Goal: Information Seeking & Learning: Learn about a topic

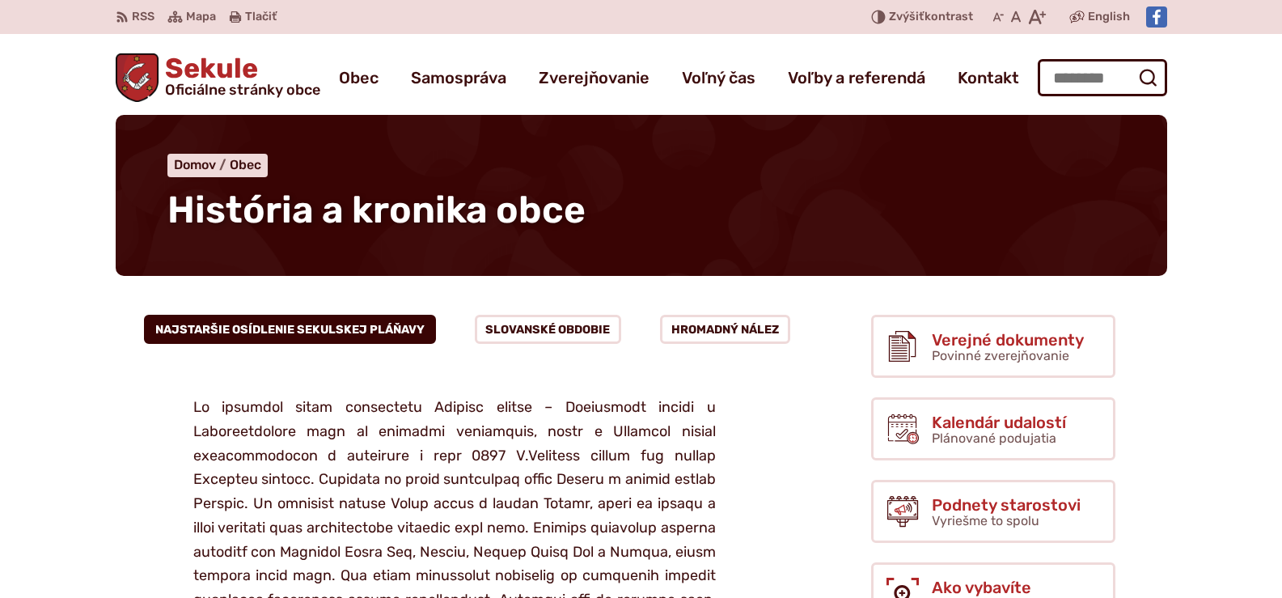
drag, startPoint x: 1293, startPoint y: 70, endPoint x: 1294, endPoint y: -11, distance: 80.9
click at [1281, 0] on html "Na zabezpečenie funkčnosti a anonymnú analýzu návštevnosti táto webstránka ukla…" at bounding box center [641, 299] width 1282 height 598
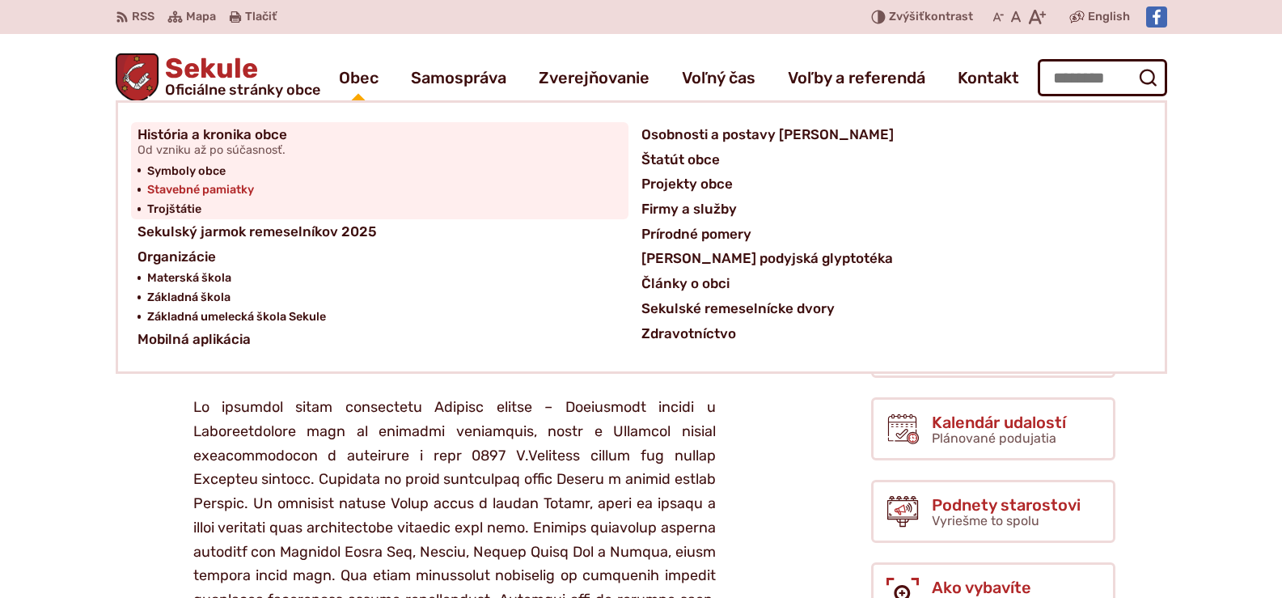
click at [242, 187] on span "Stavebné pamiatky" at bounding box center [200, 189] width 107 height 19
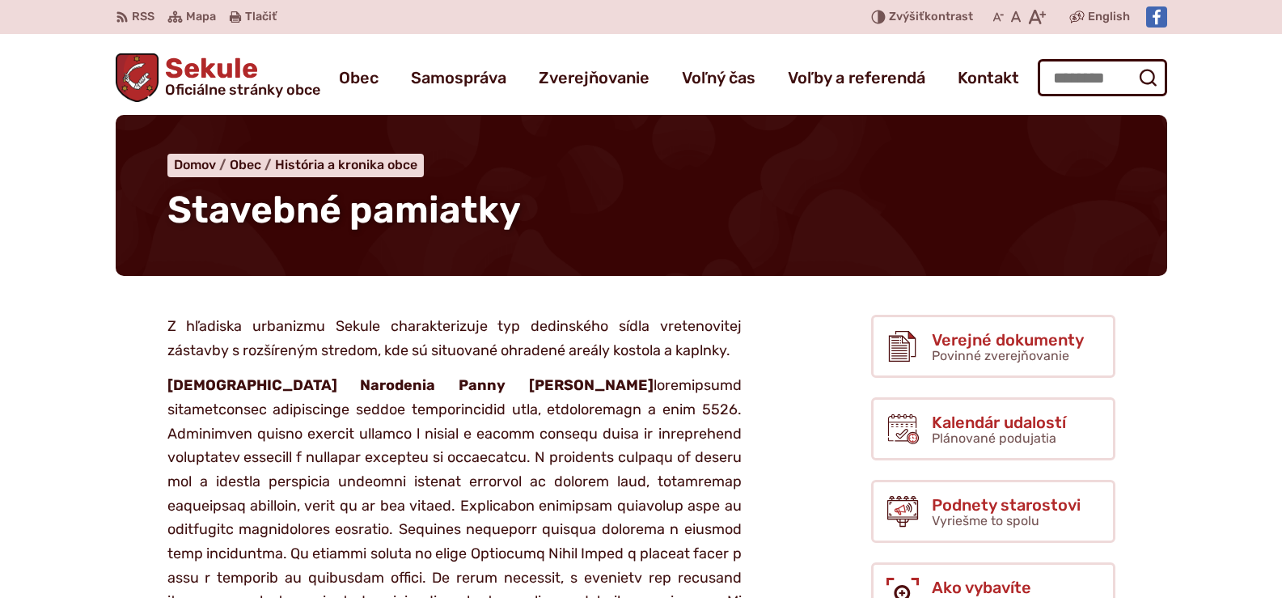
click at [1281, 0] on html "Na zabezpečenie funkčnosti a anonymnú analýzu návštevnosti táto webstránka ukla…" at bounding box center [641, 299] width 1282 height 598
